Goal: Navigation & Orientation: Find specific page/section

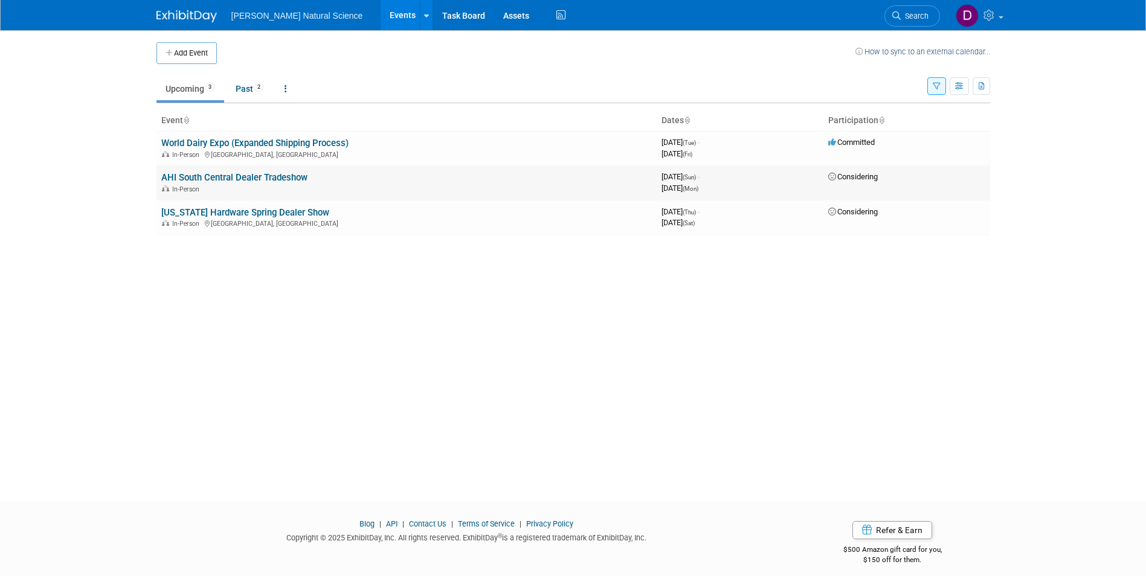
click at [291, 179] on link "AHI South Central Dealer Tradeshow" at bounding box center [234, 177] width 146 height 11
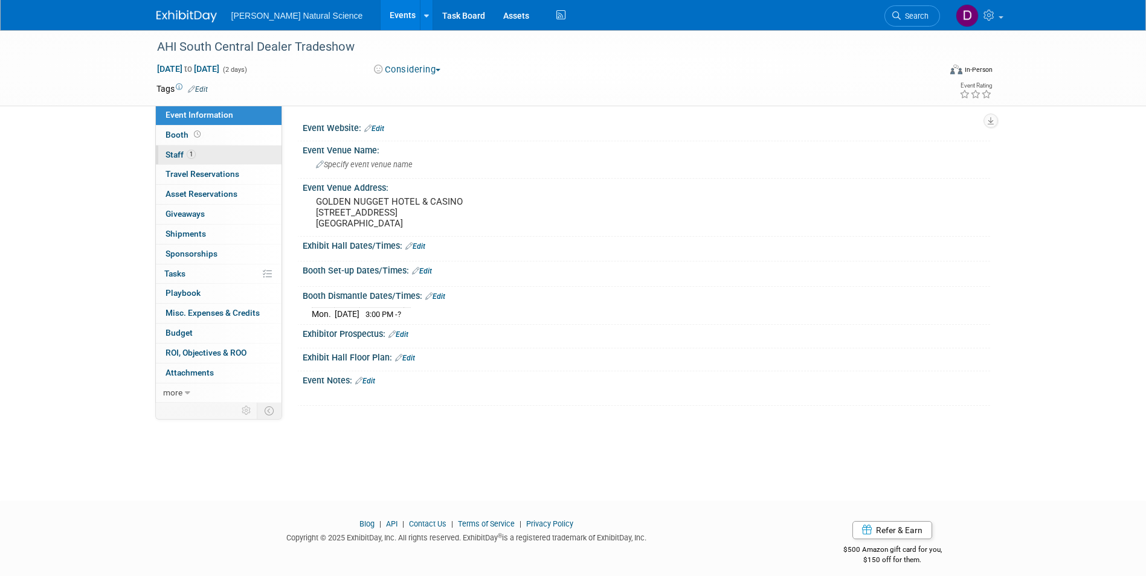
click at [177, 155] on span "Staff 1" at bounding box center [181, 155] width 30 height 10
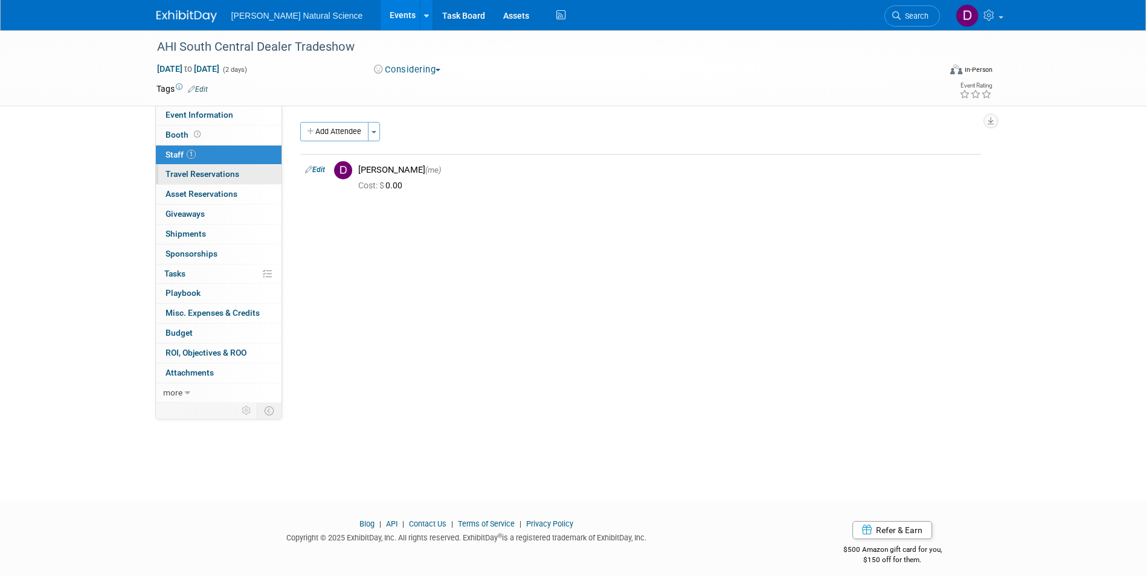
click at [175, 173] on span "Travel Reservations 0" at bounding box center [203, 174] width 74 height 10
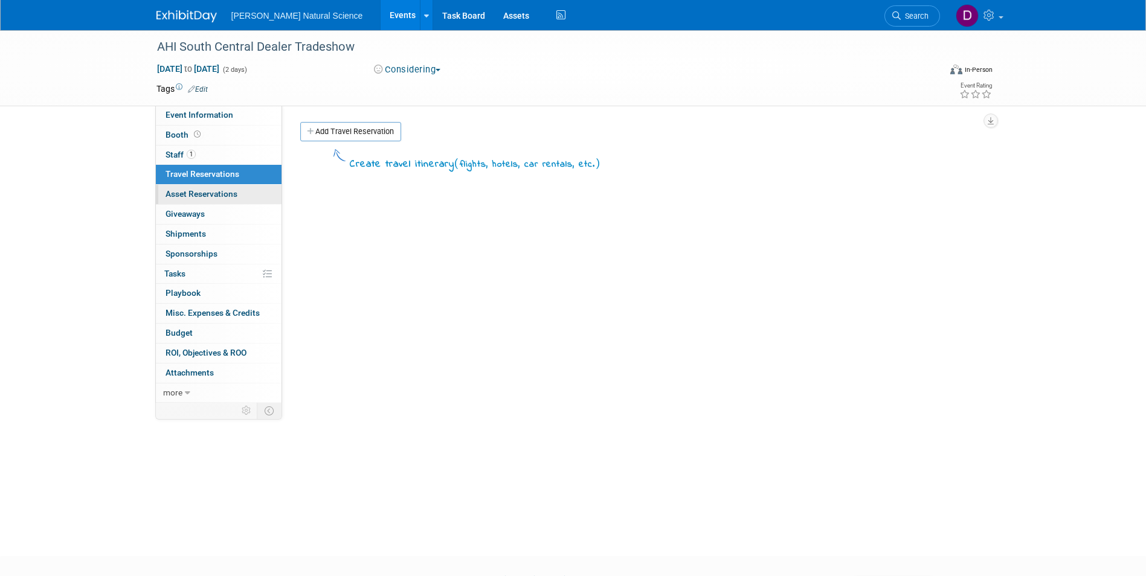
click at [176, 194] on span "Asset Reservations 0" at bounding box center [202, 194] width 72 height 10
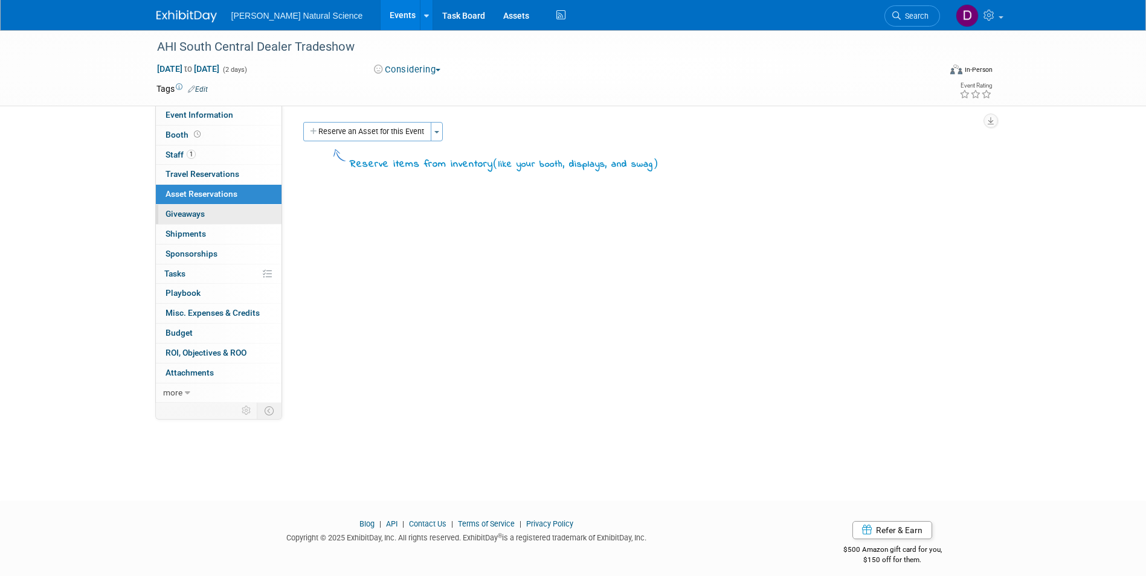
click at [185, 208] on link "0 Giveaways 0" at bounding box center [219, 214] width 126 height 19
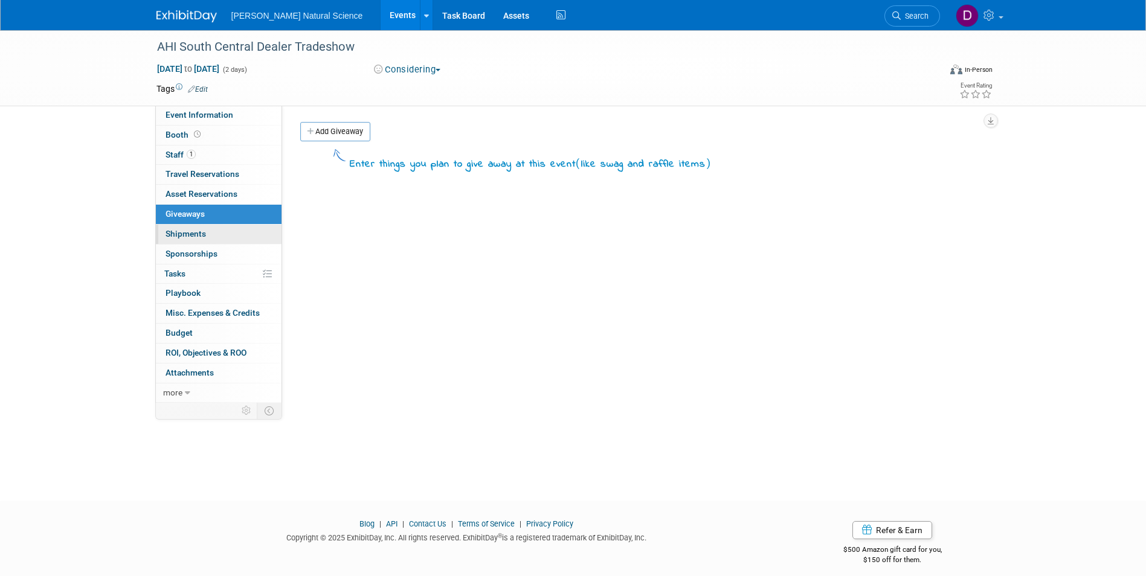
click at [218, 234] on link "0 Shipments 0" at bounding box center [219, 234] width 126 height 19
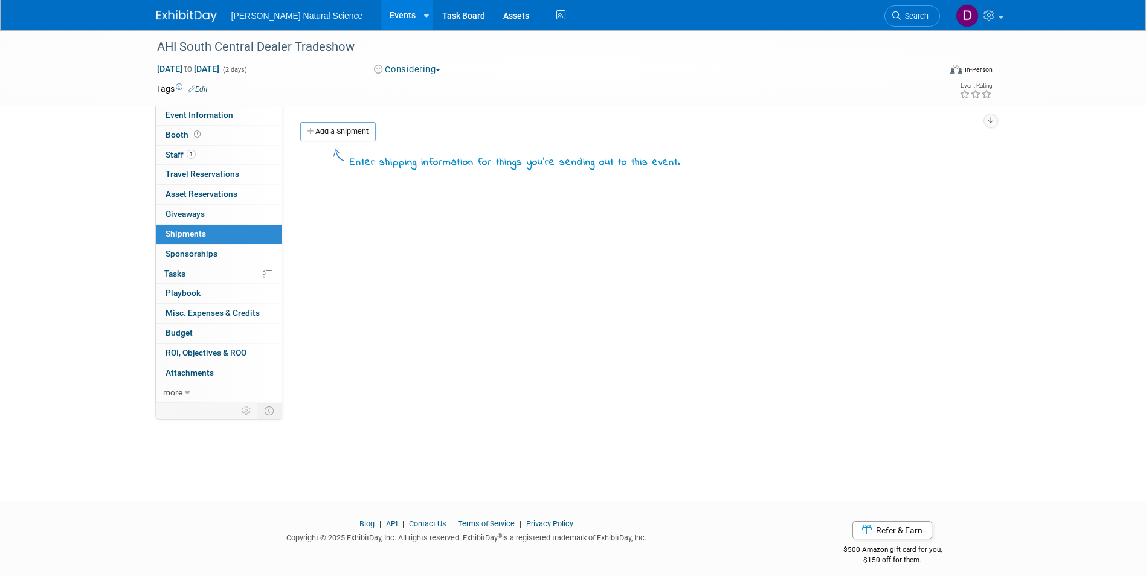
click at [220, 253] on link "0 Sponsorships 0" at bounding box center [219, 254] width 126 height 19
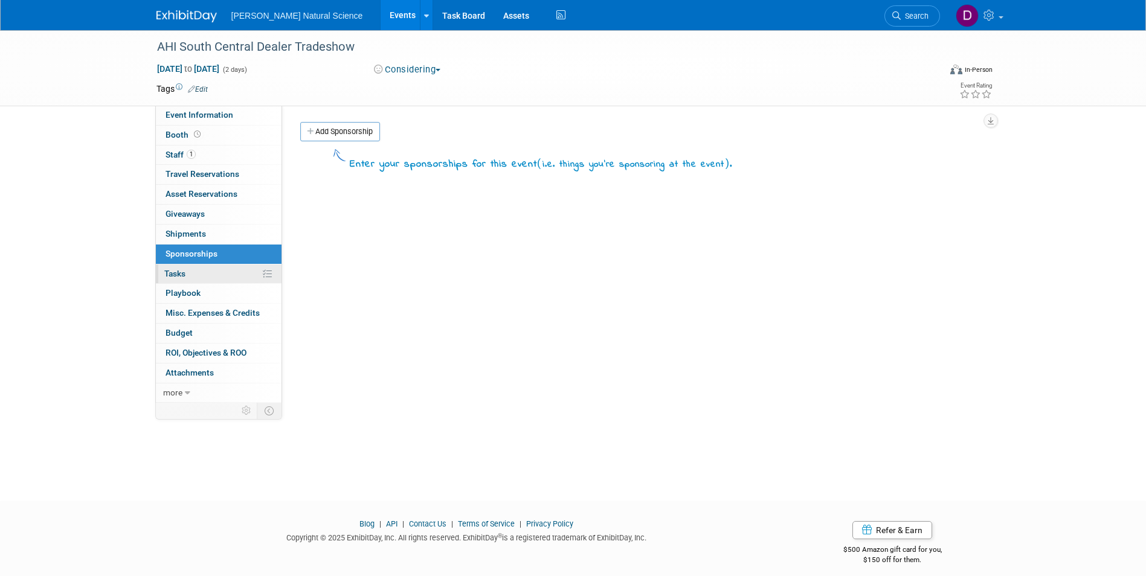
click at [210, 268] on link "0% Tasks 0%" at bounding box center [219, 274] width 126 height 19
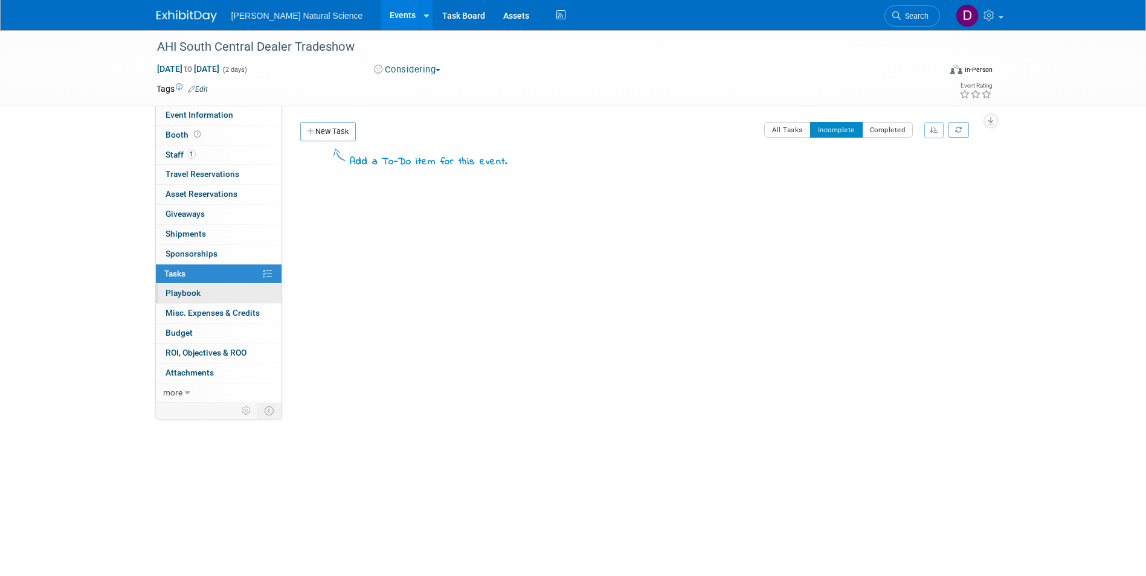
click at [216, 294] on link "0 Playbook 0" at bounding box center [219, 293] width 126 height 19
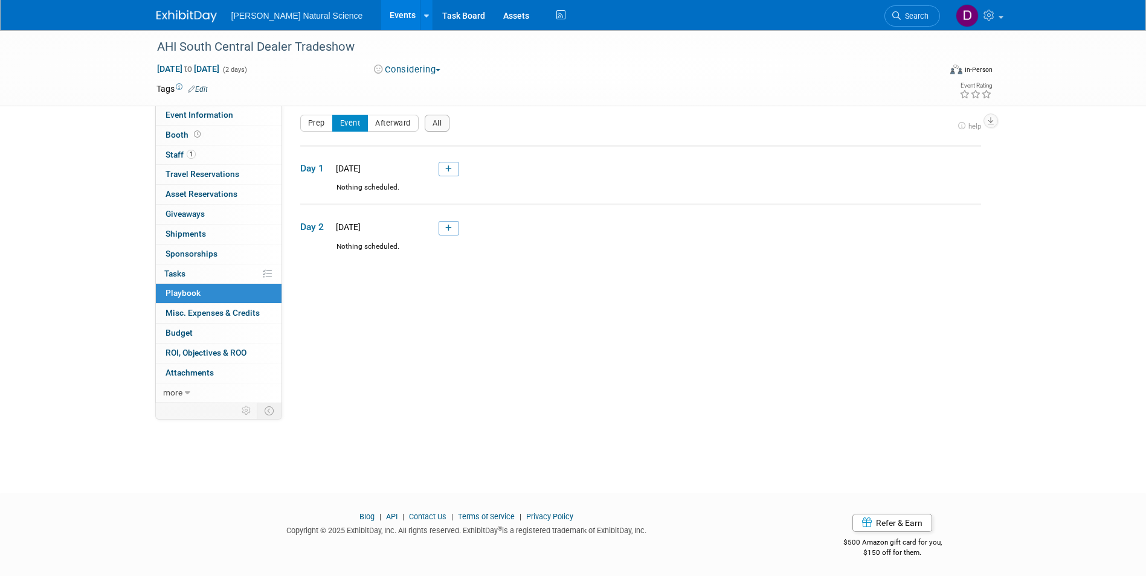
scroll to position [9, 0]
click at [202, 317] on span "Misc. Expenses & Credits 0" at bounding box center [213, 313] width 94 height 10
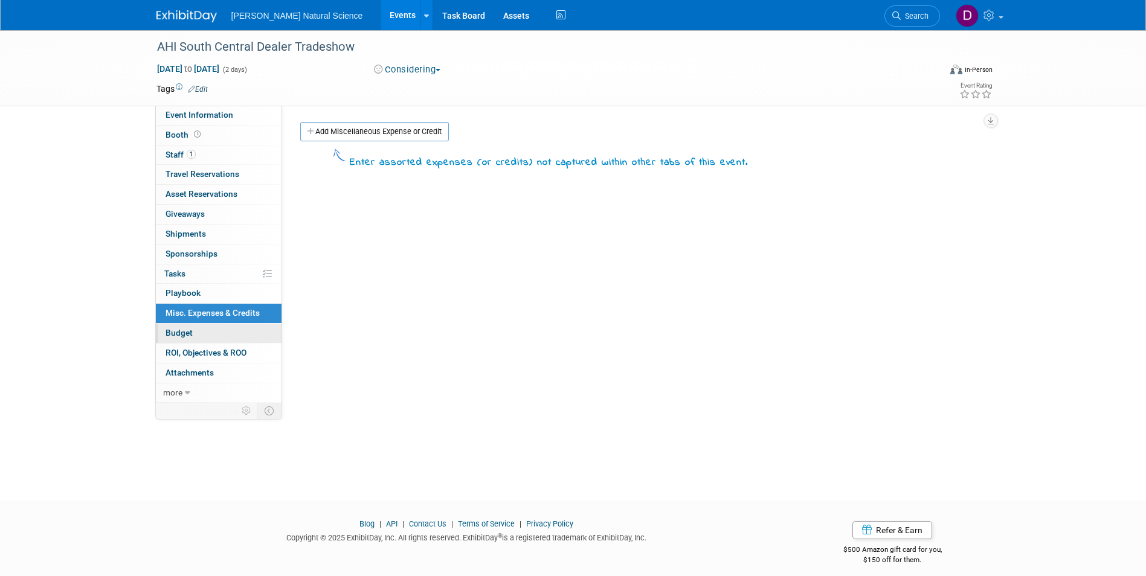
click at [205, 335] on link "Budget" at bounding box center [219, 333] width 126 height 19
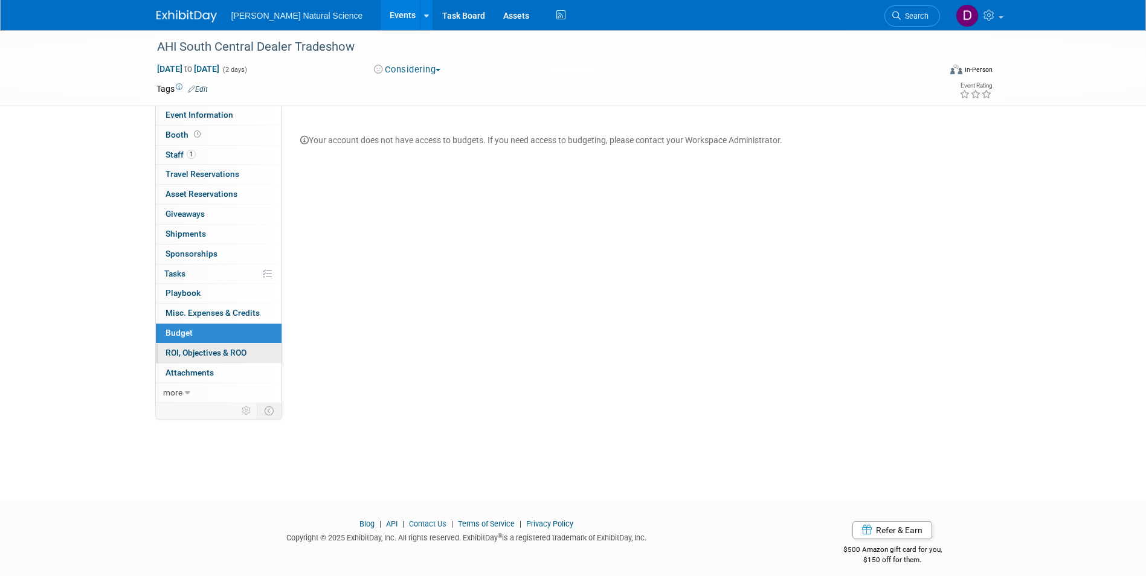
click at [211, 355] on span "ROI, Objectives & ROO 0" at bounding box center [206, 353] width 81 height 10
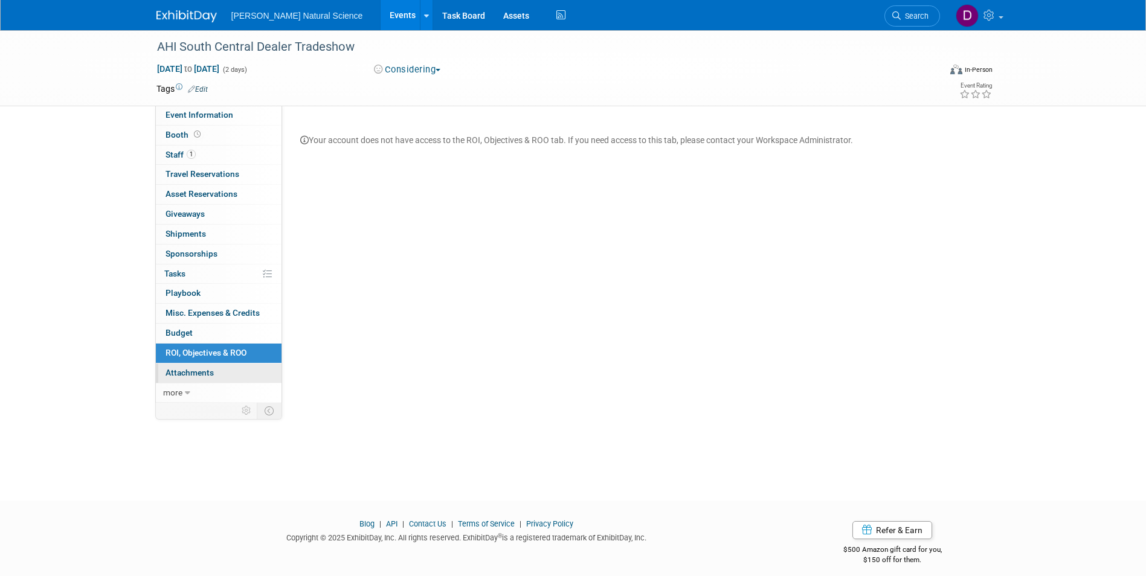
click at [218, 370] on link "0 Attachments 0" at bounding box center [219, 373] width 126 height 19
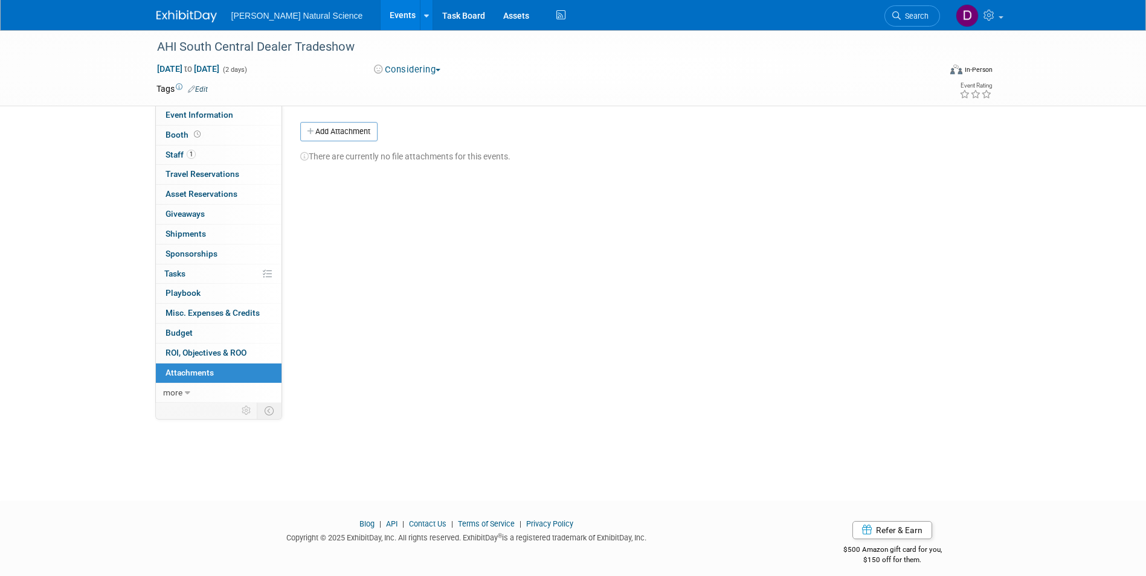
scroll to position [9, 0]
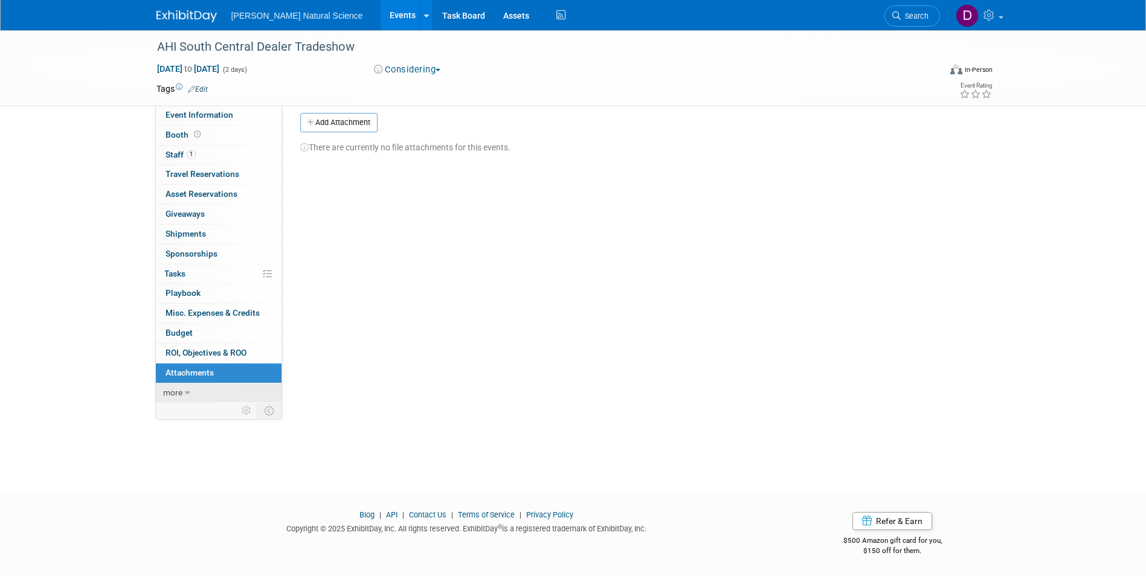
click at [188, 391] on icon at bounding box center [187, 393] width 5 height 8
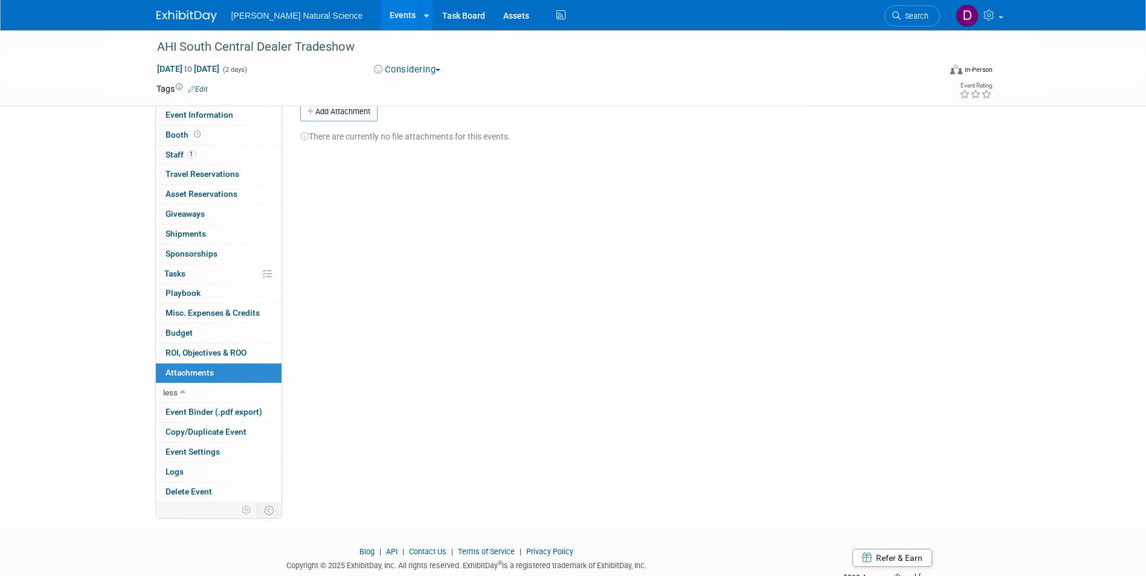
scroll to position [0, 0]
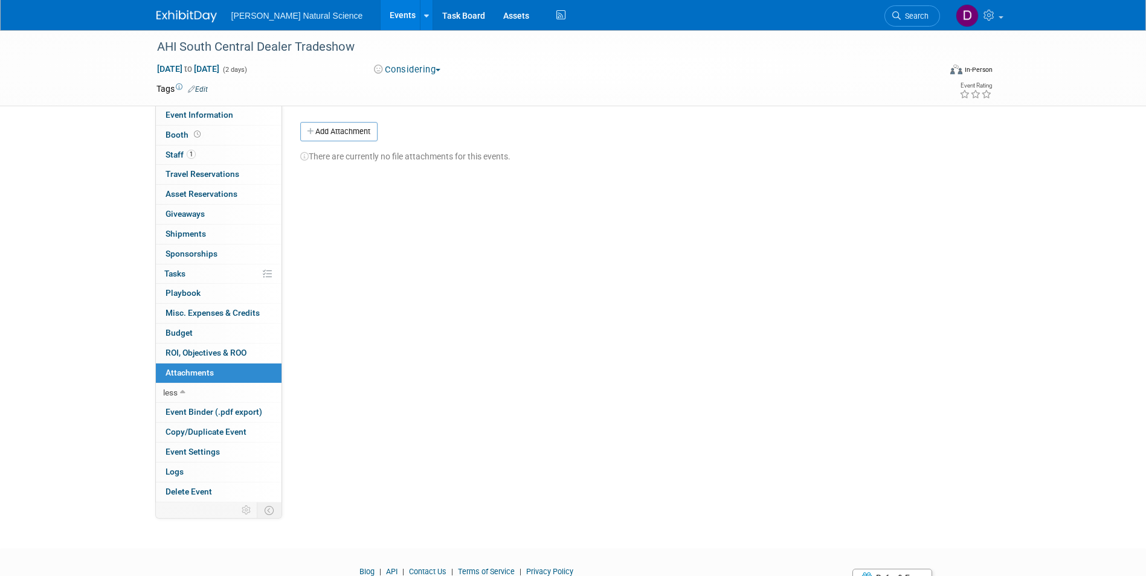
click at [210, 14] on img at bounding box center [186, 16] width 60 height 12
